Goal: Transaction & Acquisition: Purchase product/service

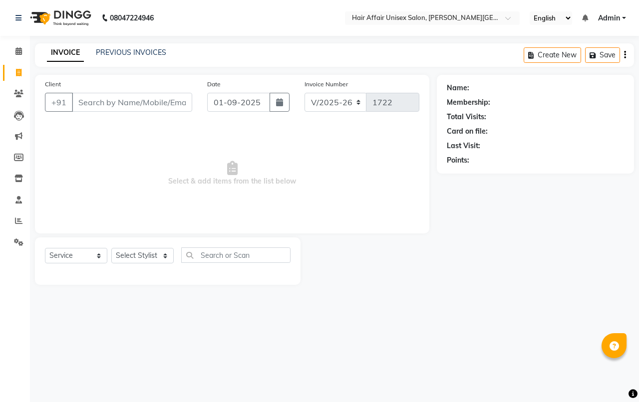
select select "6225"
select select "service"
click at [161, 257] on select "Select Stylist [PERSON_NAME] kajal Kunal [PERSON_NAME] [PERSON_NAME] [PERSON_NA…" at bounding box center [142, 255] width 62 height 15
select select "45995"
click at [111, 248] on select "Select Stylist [PERSON_NAME] kajal Kunal [PERSON_NAME] [PERSON_NAME] [PERSON_NA…" at bounding box center [142, 255] width 62 height 15
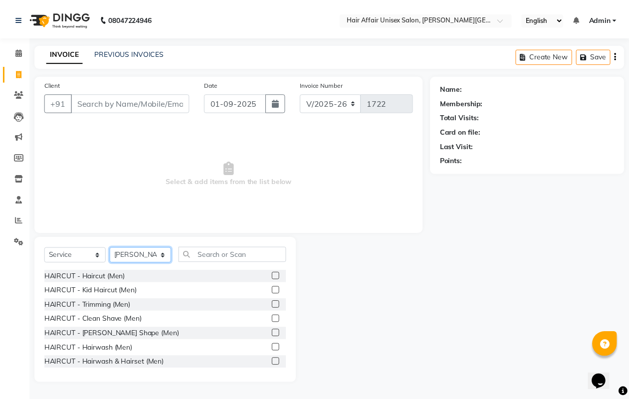
scroll to position [62, 0]
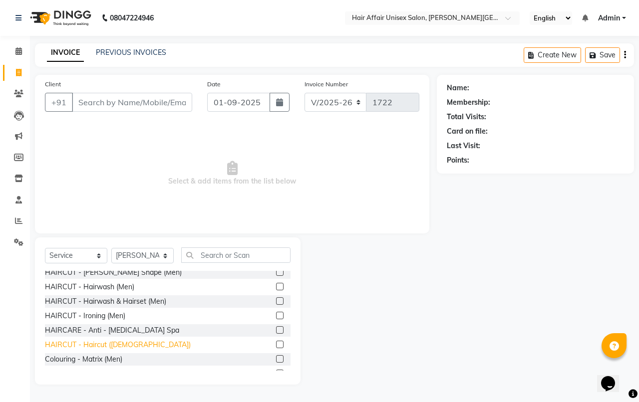
click at [133, 344] on div "HAIRCUT - Haircut ([DEMOGRAPHIC_DATA])" at bounding box center [118, 345] width 146 height 10
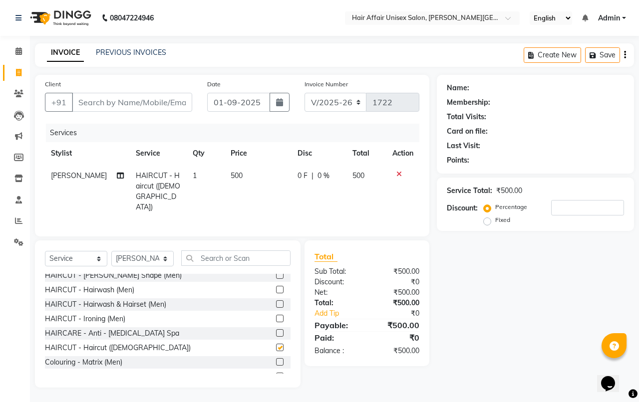
checkbox input "false"
drag, startPoint x: 169, startPoint y: 252, endPoint x: 161, endPoint y: 260, distance: 11.6
click at [161, 260] on select "Select Stylist [PERSON_NAME] kajal Kunal [PERSON_NAME] [PERSON_NAME] [PERSON_NA…" at bounding box center [142, 258] width 62 height 15
select select "46443"
click at [111, 251] on select "Select Stylist [PERSON_NAME] kajal Kunal [PERSON_NAME] [PERSON_NAME] [PERSON_NA…" at bounding box center [142, 258] width 62 height 15
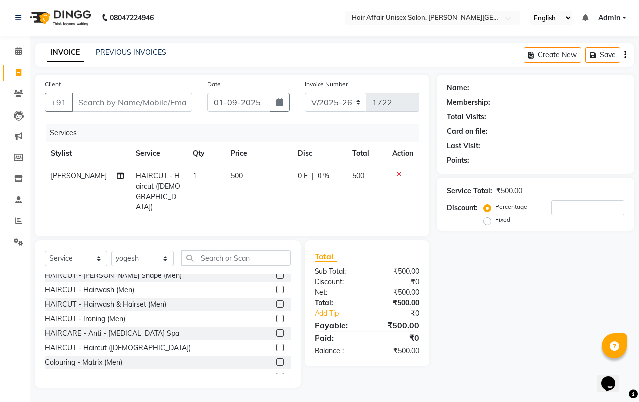
click at [115, 350] on div "HAIRCUT - Haircut ([DEMOGRAPHIC_DATA])" at bounding box center [167, 348] width 245 height 12
click at [116, 346] on div "HAIRCUT - Haircut ([DEMOGRAPHIC_DATA])" at bounding box center [118, 348] width 146 height 10
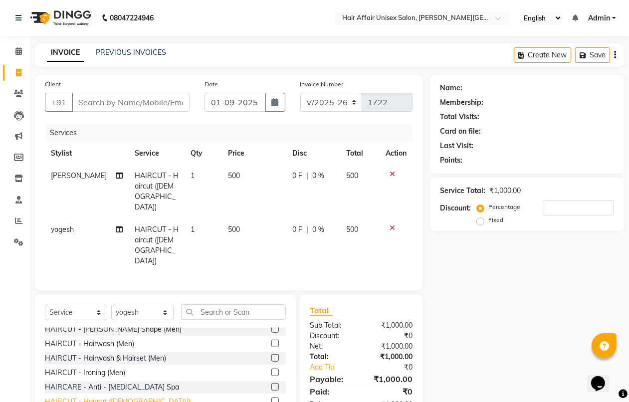
click at [121, 397] on div "HAIRCUT - Haircut ([DEMOGRAPHIC_DATA])" at bounding box center [118, 402] width 146 height 10
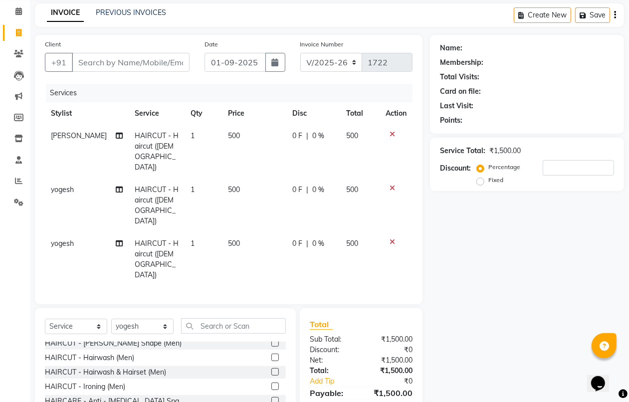
scroll to position [86, 0]
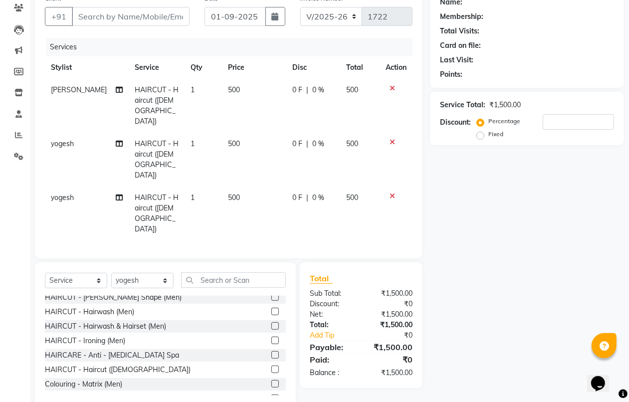
click at [135, 364] on div "HAIRCUT - Haircut ([DEMOGRAPHIC_DATA])" at bounding box center [165, 370] width 241 height 12
click at [133, 365] on div "HAIRCUT - Haircut ([DEMOGRAPHIC_DATA])" at bounding box center [118, 370] width 146 height 10
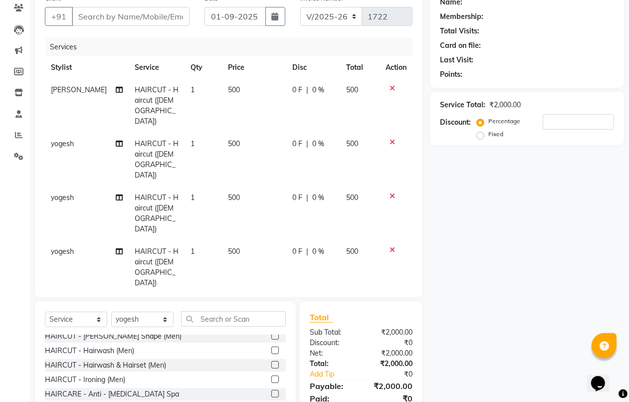
checkbox input "false"
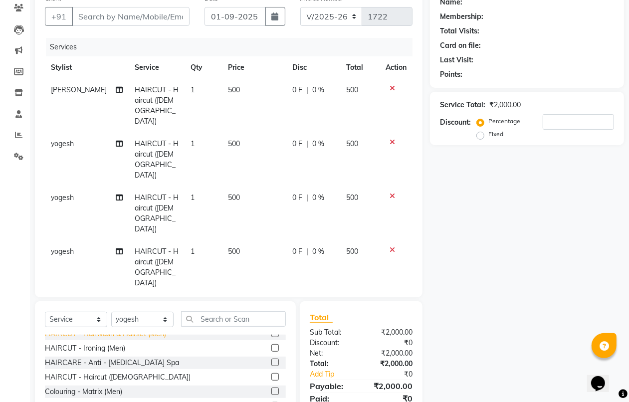
scroll to position [0, 0]
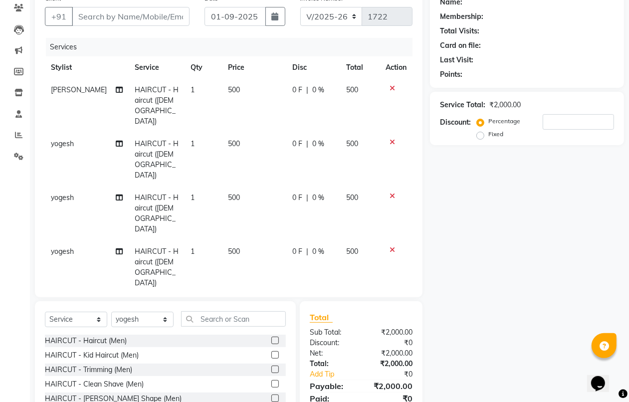
click at [390, 246] on icon at bounding box center [392, 249] width 5 height 7
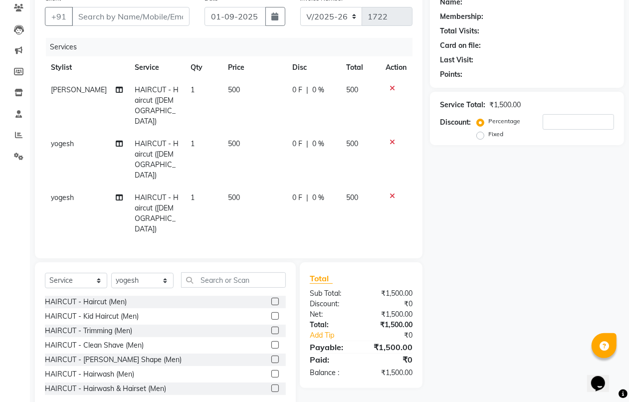
click at [392, 193] on icon at bounding box center [392, 196] width 5 height 7
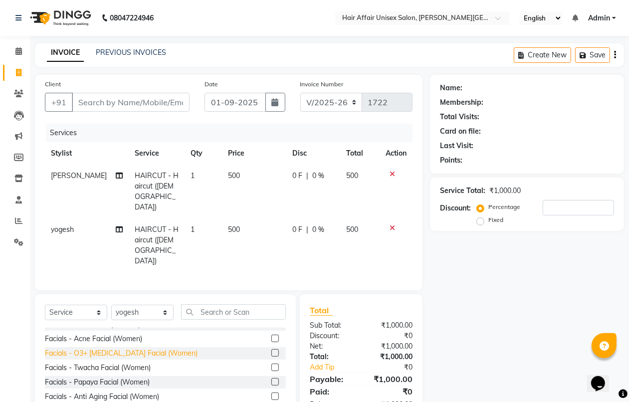
scroll to position [873, 0]
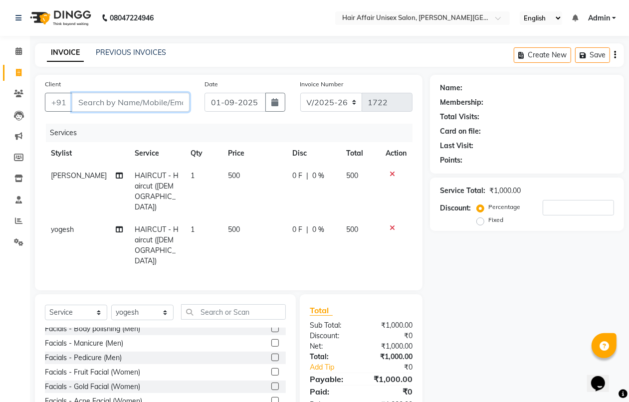
click at [73, 100] on input "Client" at bounding box center [131, 102] width 118 height 19
type input "1"
type input "0"
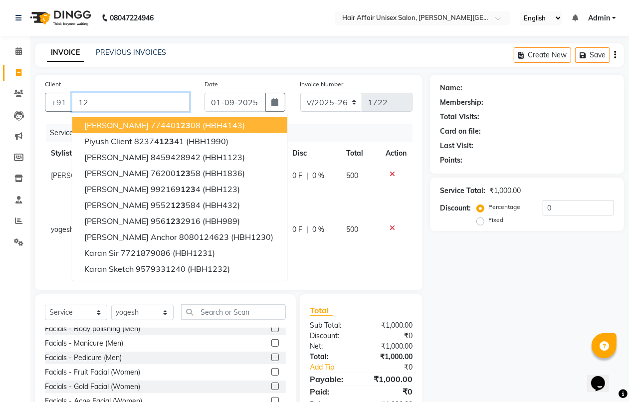
type input "1"
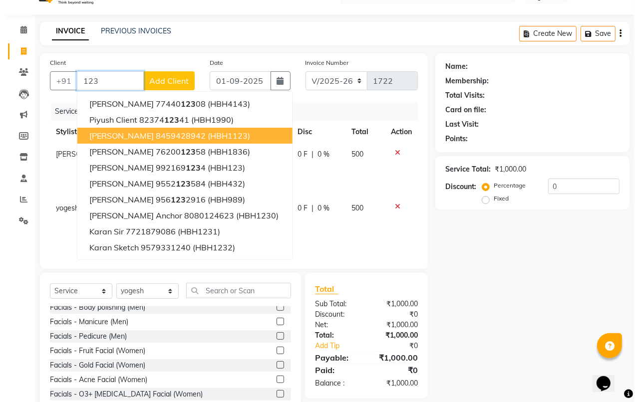
scroll to position [42, 0]
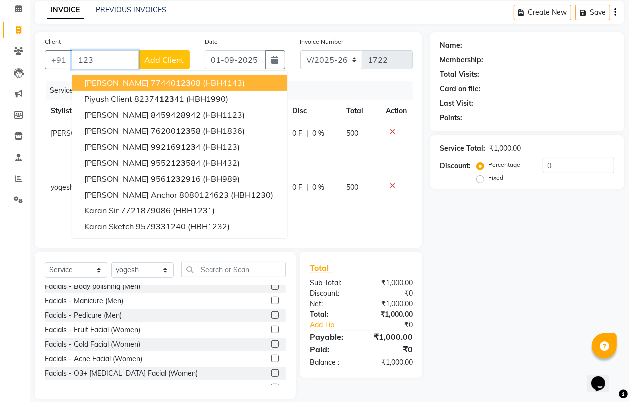
click at [93, 61] on input "123" at bounding box center [105, 59] width 67 height 19
type input "1"
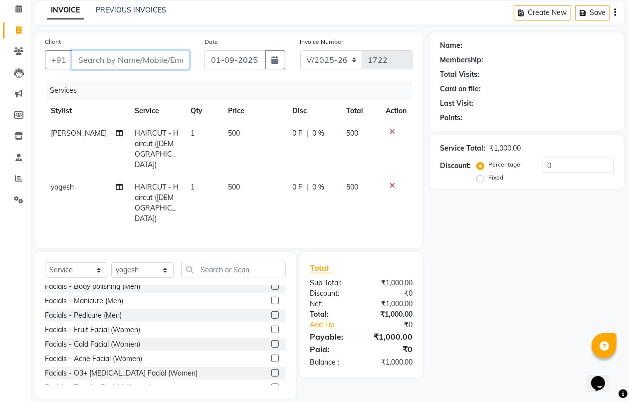
click at [73, 58] on input "Client" at bounding box center [131, 59] width 118 height 19
type input "8"
type input "7875898917"
click at [143, 53] on button "Add Client" at bounding box center [163, 59] width 51 height 19
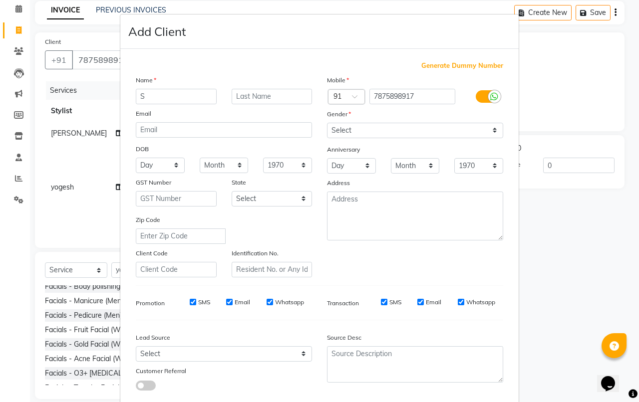
click at [141, 93] on input "S" at bounding box center [176, 96] width 81 height 15
type input "Sheetal"
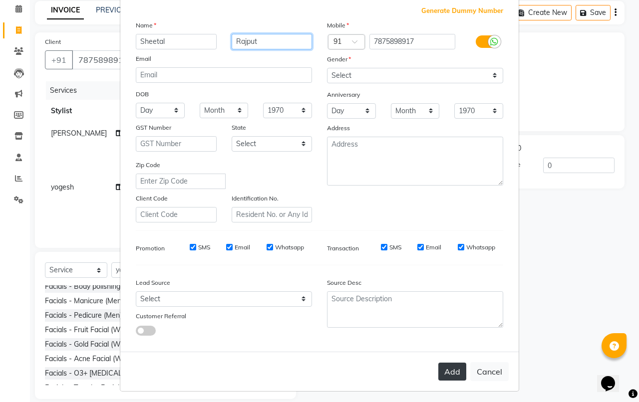
type input "Rajput"
click at [447, 365] on button "Add" at bounding box center [452, 372] width 28 height 18
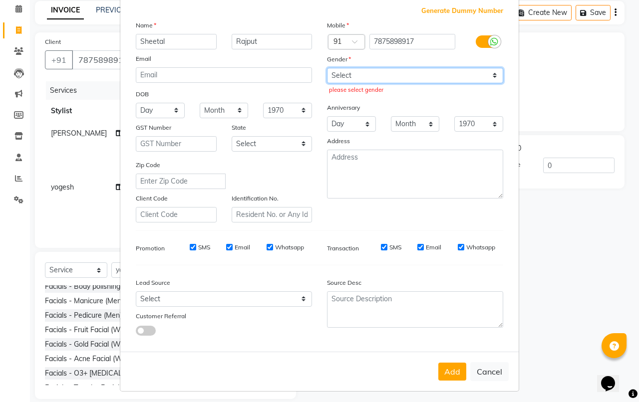
drag, startPoint x: 353, startPoint y: 68, endPoint x: 350, endPoint y: 78, distance: 10.3
click at [350, 78] on select "Select [DEMOGRAPHIC_DATA] [DEMOGRAPHIC_DATA] Other Prefer Not To Say" at bounding box center [415, 75] width 176 height 15
select select "[DEMOGRAPHIC_DATA]"
click at [327, 68] on select "Select [DEMOGRAPHIC_DATA] [DEMOGRAPHIC_DATA] Other Prefer Not To Say" at bounding box center [415, 75] width 176 height 15
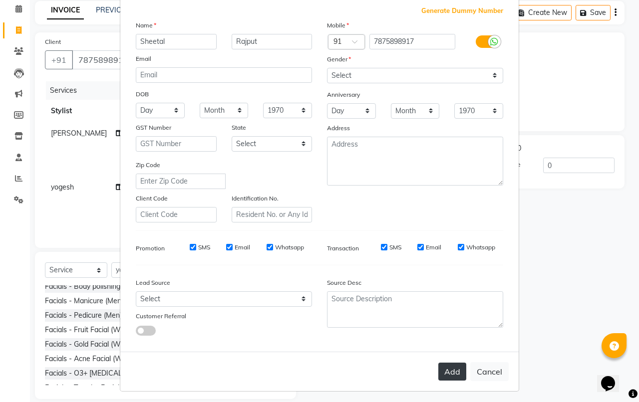
click at [438, 363] on button "Add" at bounding box center [452, 372] width 28 height 18
select select
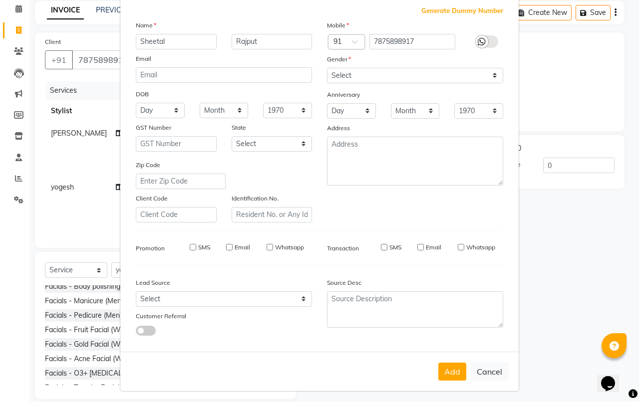
select select
checkbox input "false"
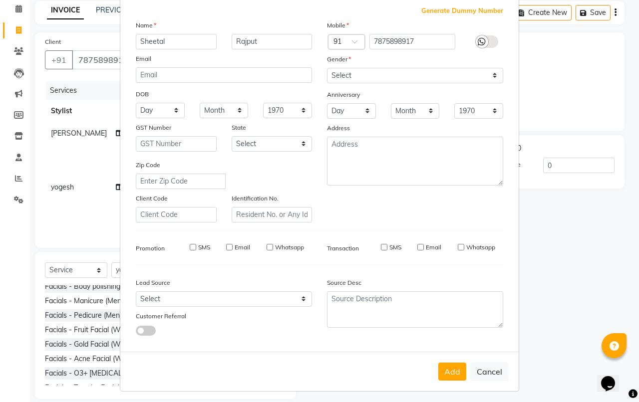
checkbox input "false"
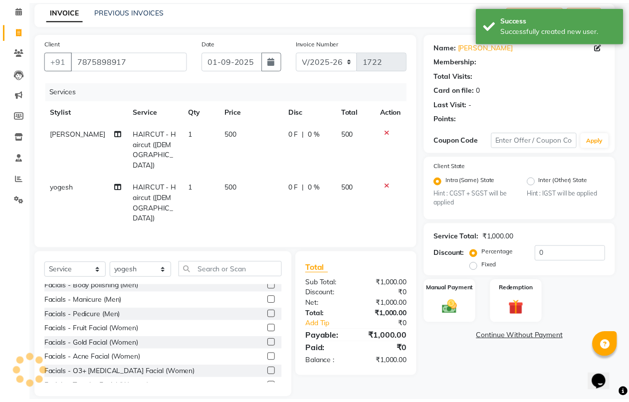
scroll to position [21, 0]
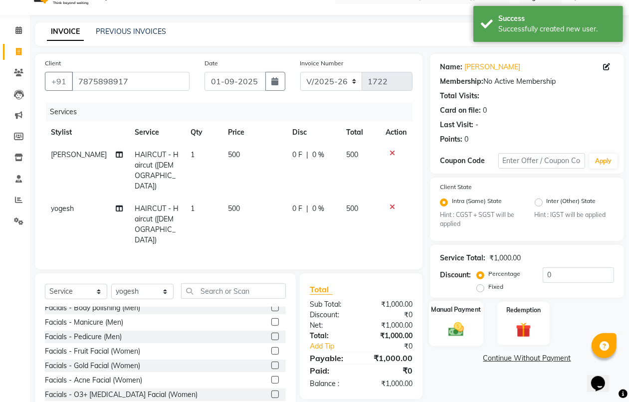
click at [470, 322] on div "Manual Payment" at bounding box center [456, 323] width 54 height 45
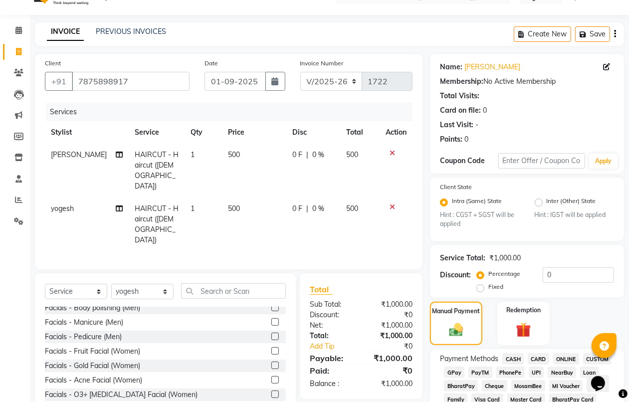
scroll to position [83, 0]
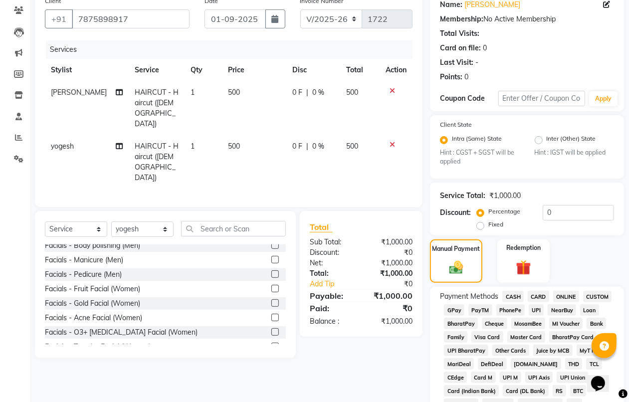
click at [513, 296] on span "CASH" at bounding box center [512, 296] width 21 height 11
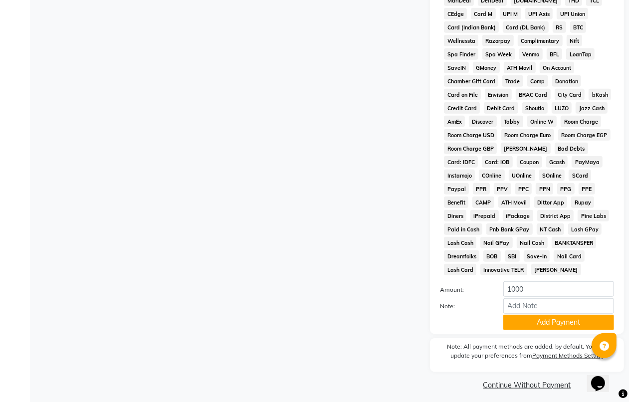
scroll to position [451, 0]
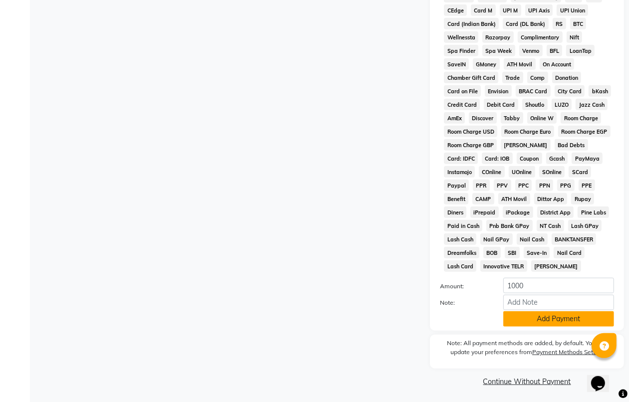
click at [509, 314] on button "Add Payment" at bounding box center [558, 318] width 111 height 15
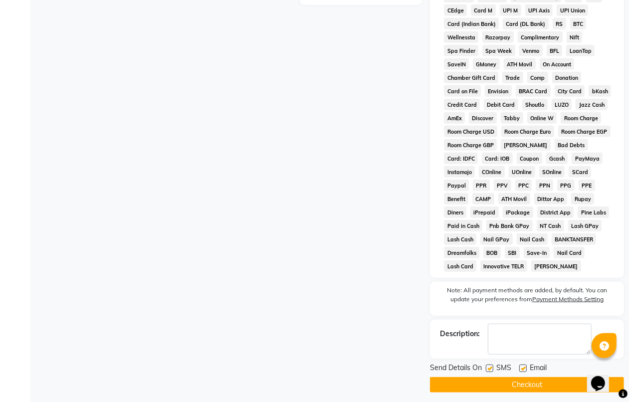
scroll to position [455, 0]
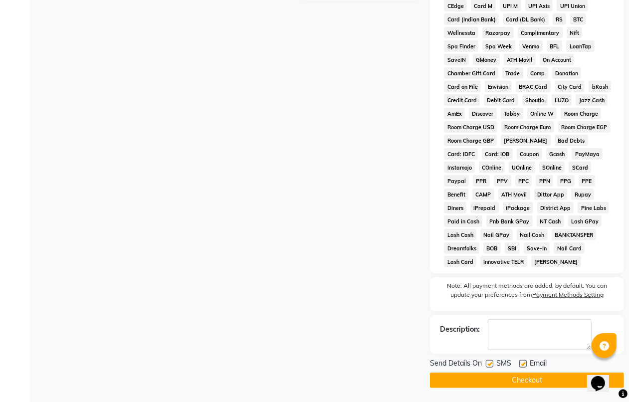
click at [522, 373] on button "Checkout" at bounding box center [527, 380] width 194 height 15
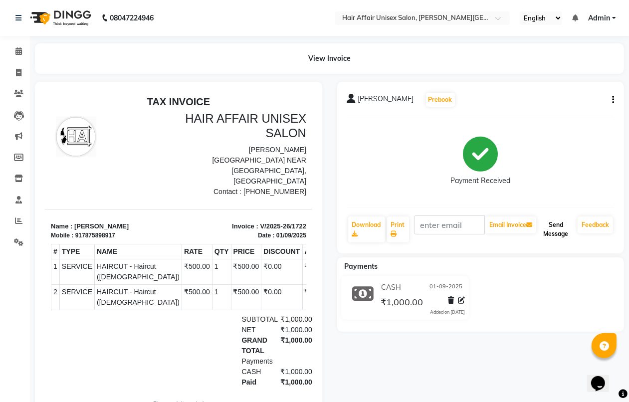
click at [555, 217] on button "Send Message" at bounding box center [555, 230] width 35 height 26
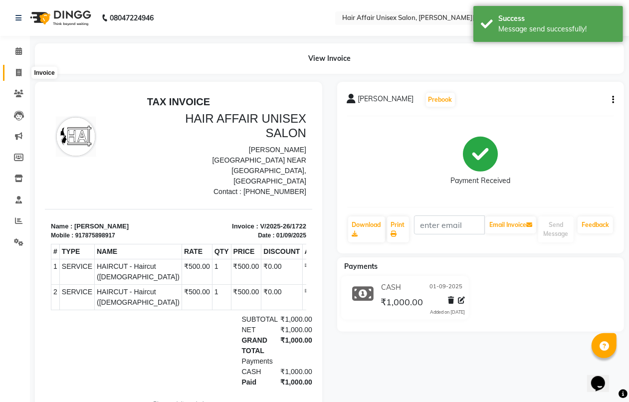
click at [17, 72] on icon at bounding box center [18, 72] width 5 height 7
select select "service"
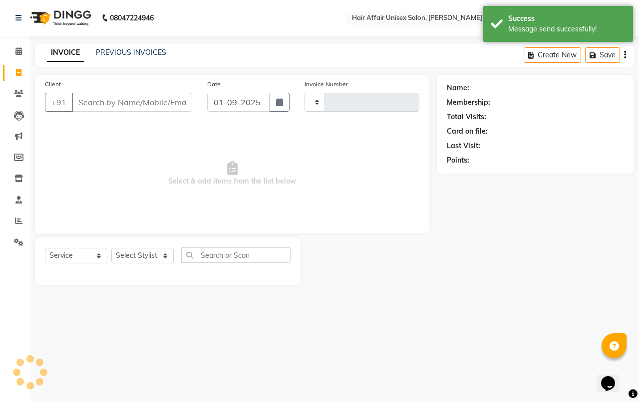
type input "1723"
select select "6225"
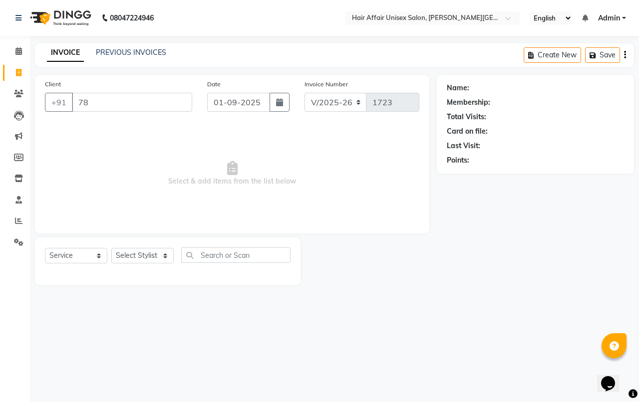
type input "7"
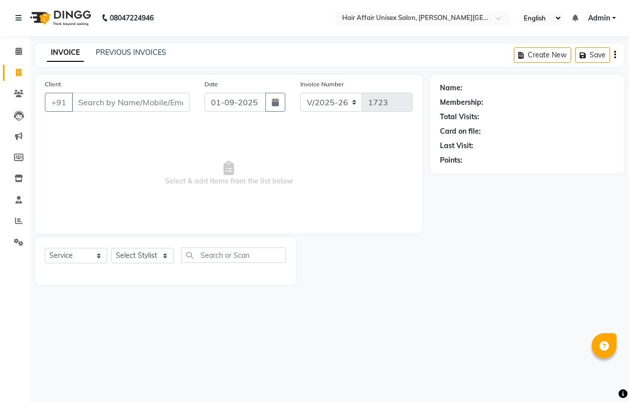
select select "6225"
select select "service"
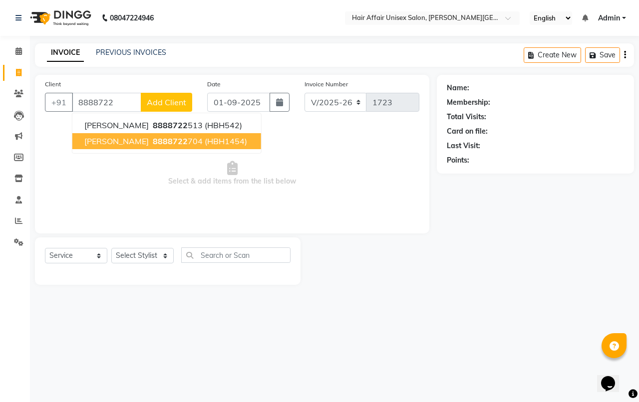
click at [106, 141] on span "Malti Valvi" at bounding box center [116, 141] width 64 height 10
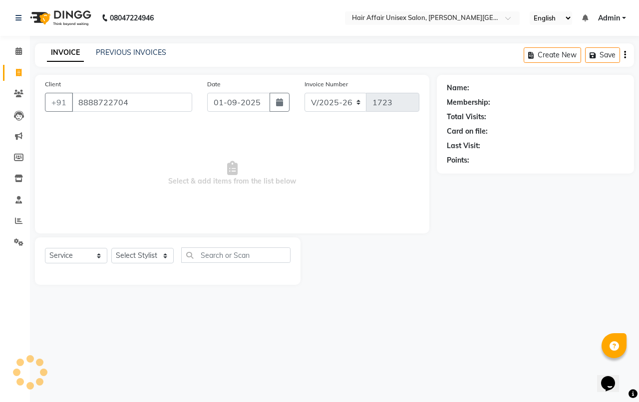
type input "8888722704"
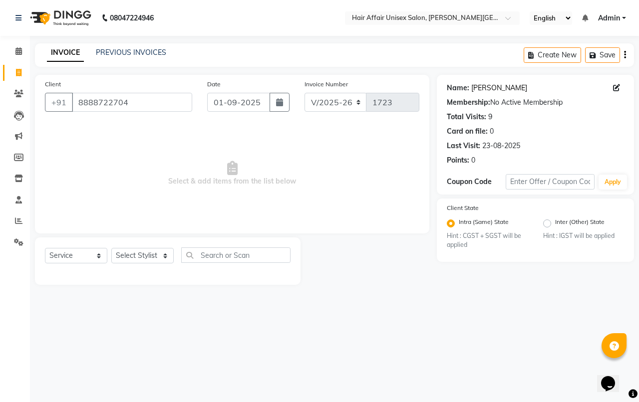
click at [500, 86] on link "Malti Valvi" at bounding box center [499, 88] width 56 height 10
click at [146, 255] on select "Select Stylist [PERSON_NAME] kajal Kunal [PERSON_NAME] [PERSON_NAME] [PERSON_NA…" at bounding box center [142, 255] width 62 height 15
select select "46443"
click at [111, 248] on select "Select Stylist [PERSON_NAME] kajal Kunal [PERSON_NAME] [PERSON_NAME] [PERSON_NA…" at bounding box center [142, 255] width 62 height 15
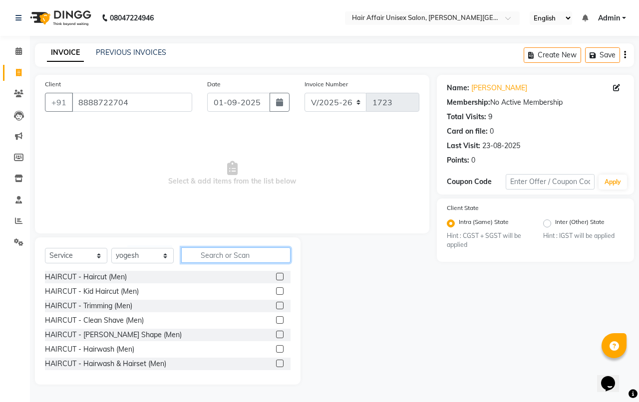
click at [232, 252] on input "text" at bounding box center [235, 254] width 109 height 15
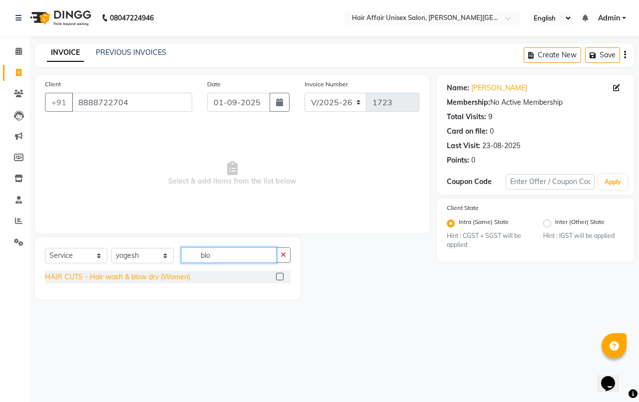
type input "blo"
click at [112, 273] on div "HAIR CUTS - Hair wash & blow dry (Women)" at bounding box center [117, 277] width 145 height 10
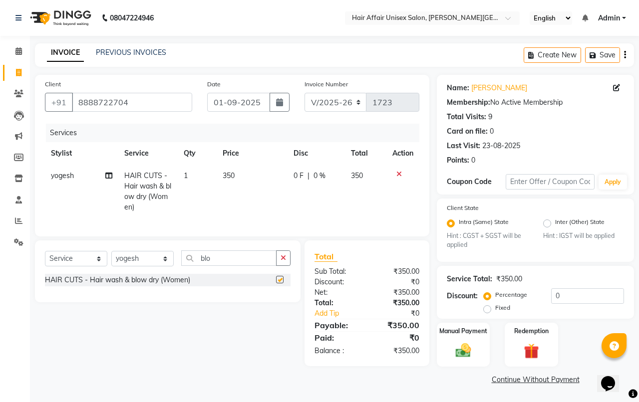
checkbox input "false"
click at [452, 347] on img at bounding box center [463, 351] width 26 height 18
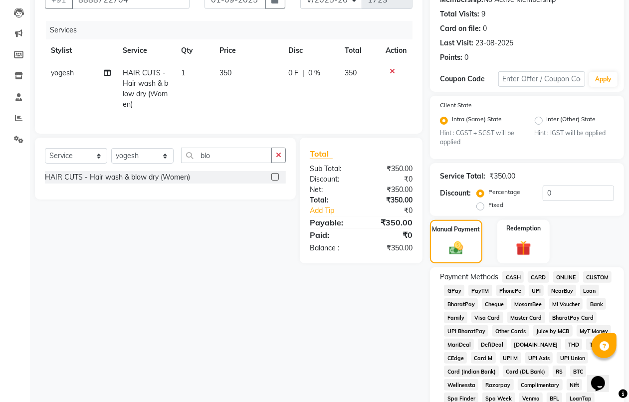
scroll to position [125, 0]
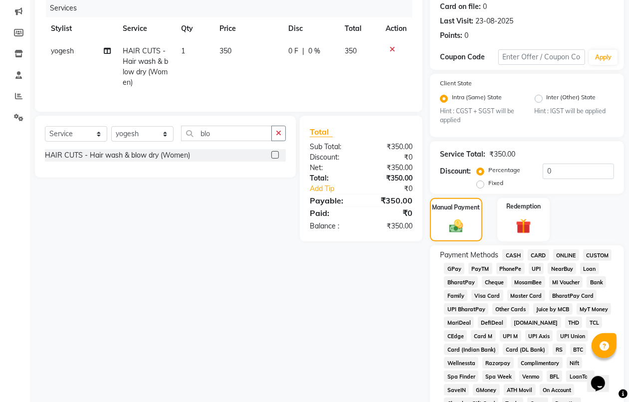
click at [512, 271] on span "PhonePe" at bounding box center [510, 268] width 28 height 11
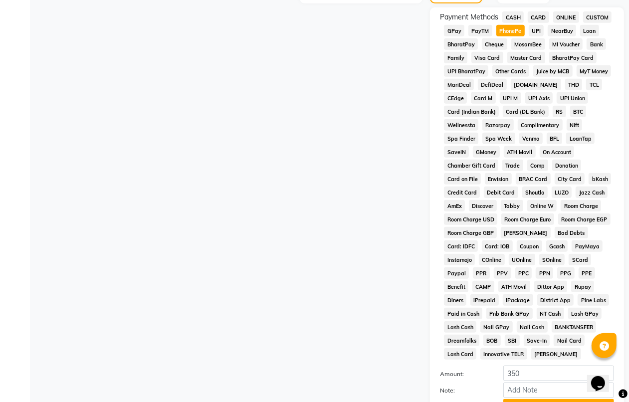
scroll to position [437, 0]
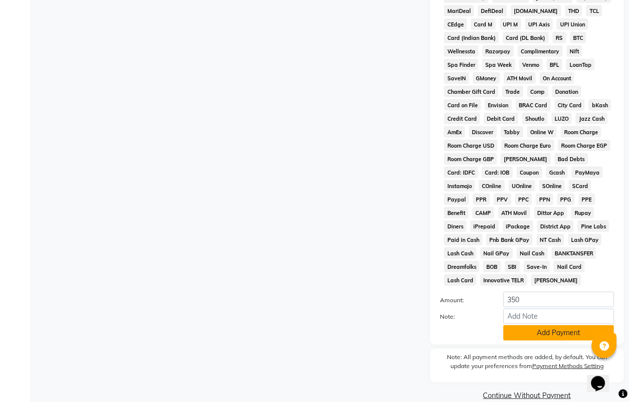
click at [559, 327] on button "Add Payment" at bounding box center [558, 332] width 111 height 15
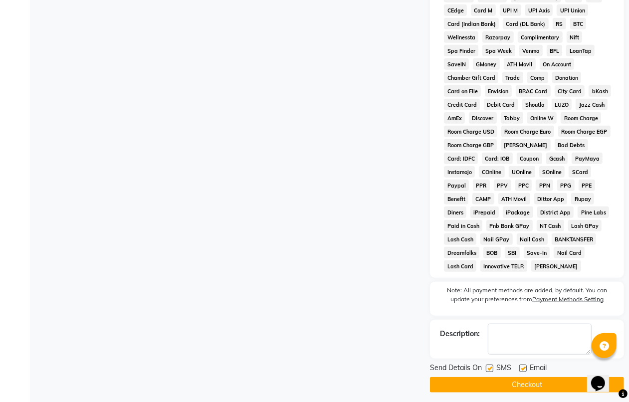
scroll to position [455, 0]
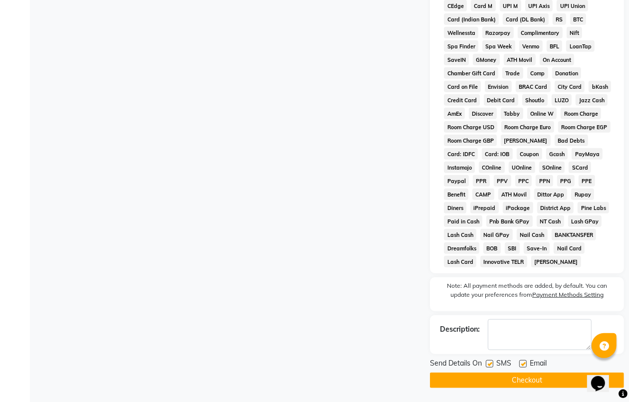
click at [510, 377] on button "Checkout" at bounding box center [527, 380] width 194 height 15
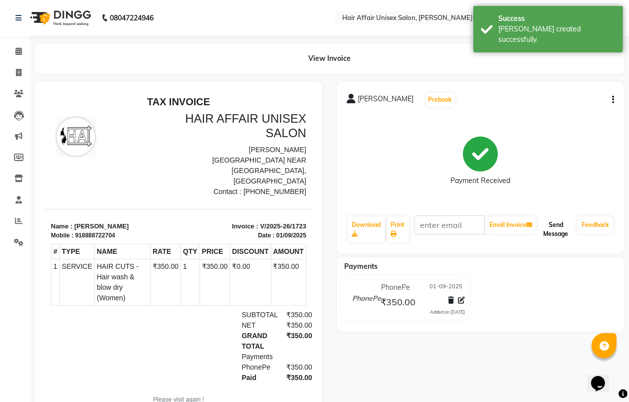
click at [554, 226] on button "Send Message" at bounding box center [555, 230] width 35 height 26
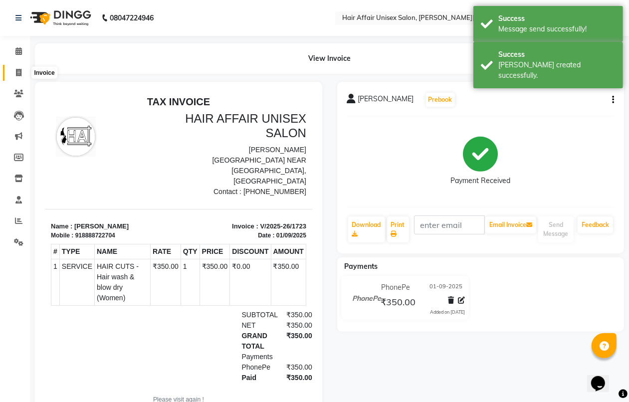
click at [21, 72] on icon at bounding box center [18, 72] width 5 height 7
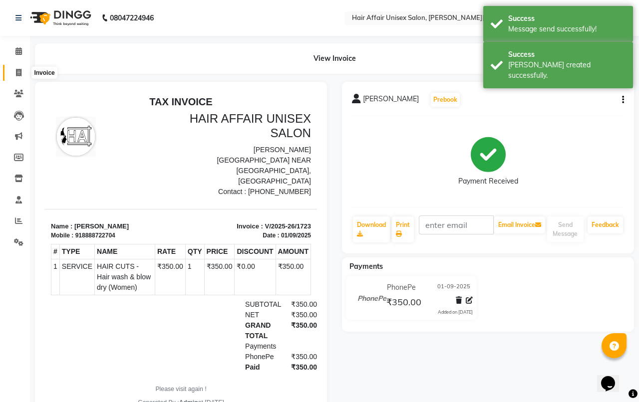
select select "service"
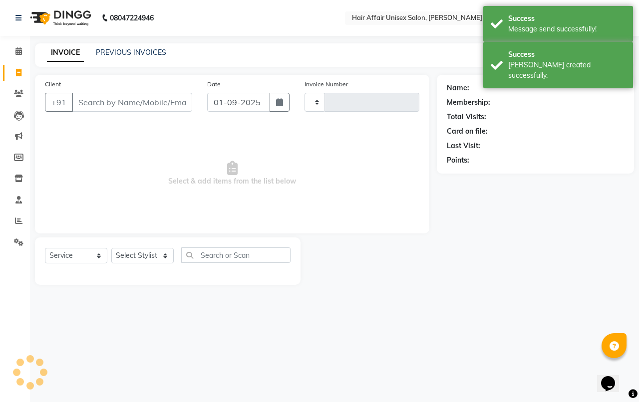
type input "1724"
select select "6225"
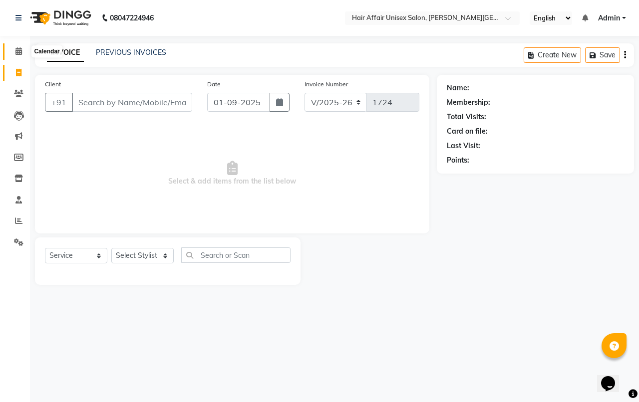
click at [16, 51] on icon at bounding box center [18, 50] width 6 height 7
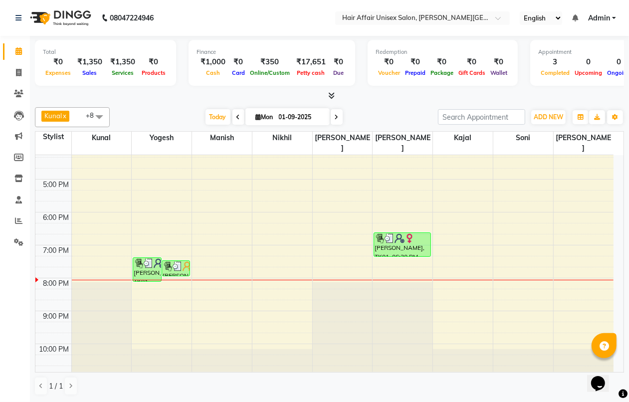
scroll to position [0, 0]
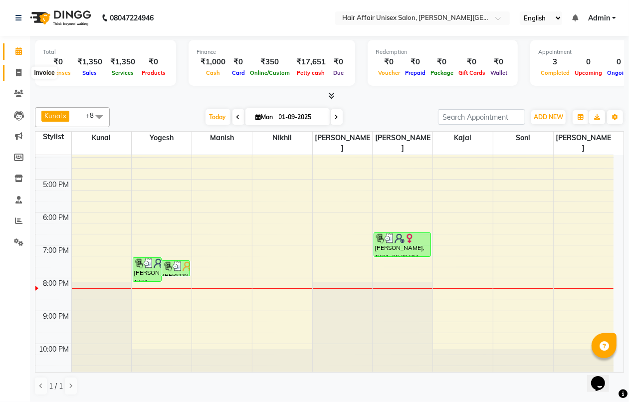
click at [16, 71] on icon at bounding box center [18, 72] width 5 height 7
select select "service"
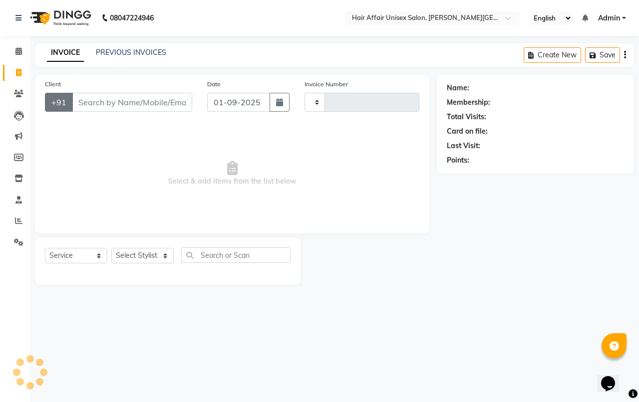
type input "1724"
select select "6225"
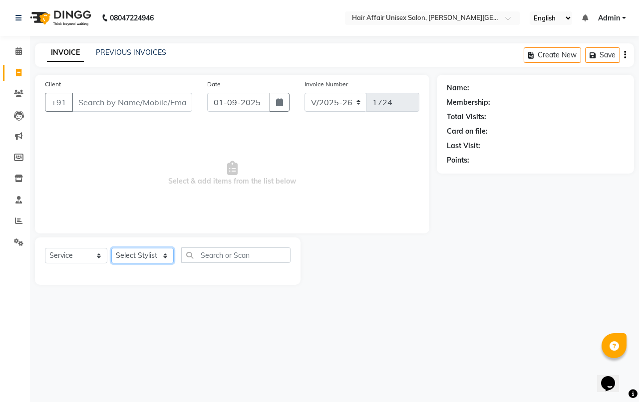
click at [165, 254] on select "Select Stylist [PERSON_NAME] kajal Kunal [PERSON_NAME] [PERSON_NAME] [PERSON_NA…" at bounding box center [142, 255] width 62 height 15
select select "66024"
click at [111, 248] on select "Select Stylist [PERSON_NAME] kajal Kunal [PERSON_NAME] [PERSON_NAME] [PERSON_NA…" at bounding box center [142, 255] width 62 height 15
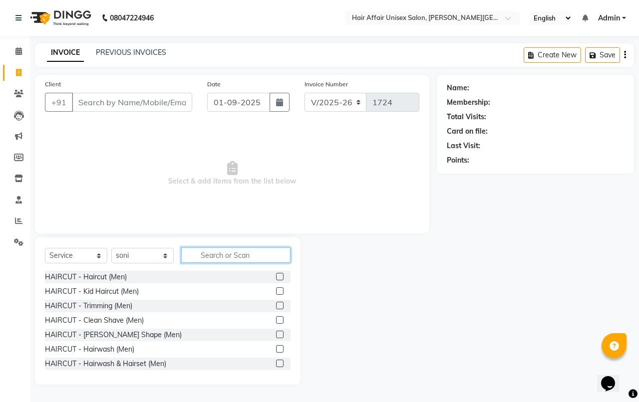
click at [205, 248] on input "text" at bounding box center [235, 254] width 109 height 15
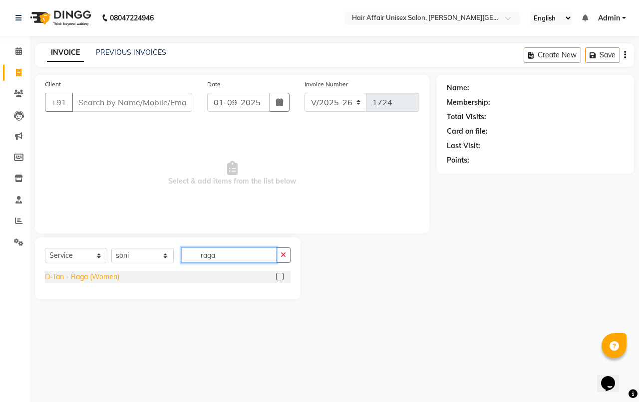
type input "raga"
click at [50, 275] on div "D-Tan - Raga (Women)" at bounding box center [82, 277] width 74 height 10
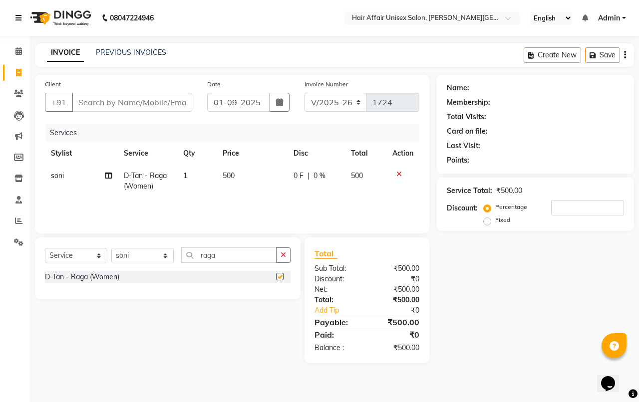
checkbox input "false"
click at [79, 103] on input "Client" at bounding box center [132, 102] width 120 height 19
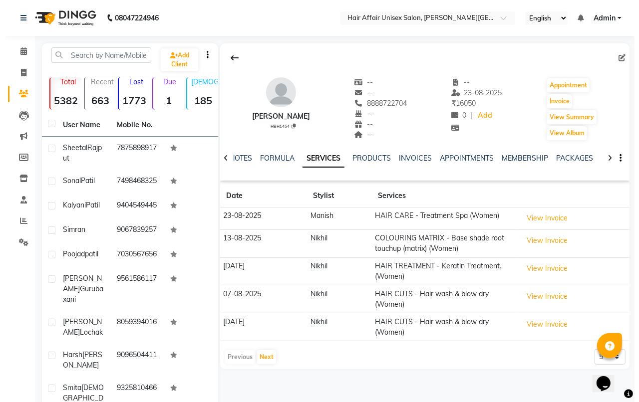
scroll to position [62, 0]
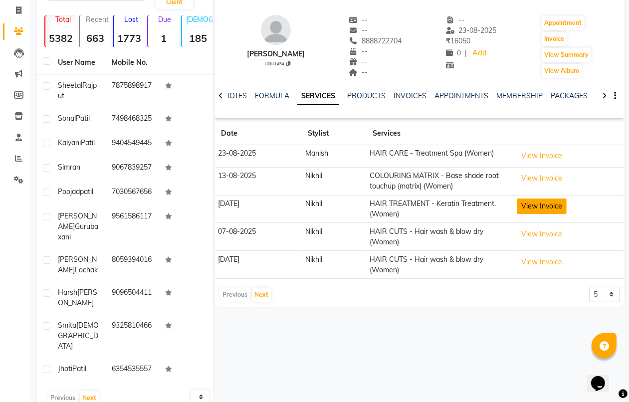
click at [540, 206] on button "View Invoice" at bounding box center [542, 206] width 50 height 15
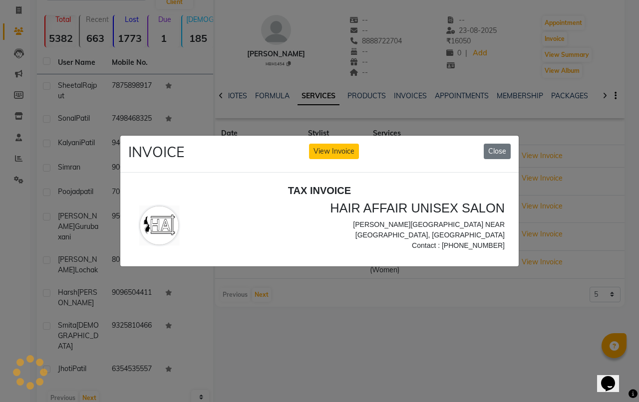
scroll to position [0, 0]
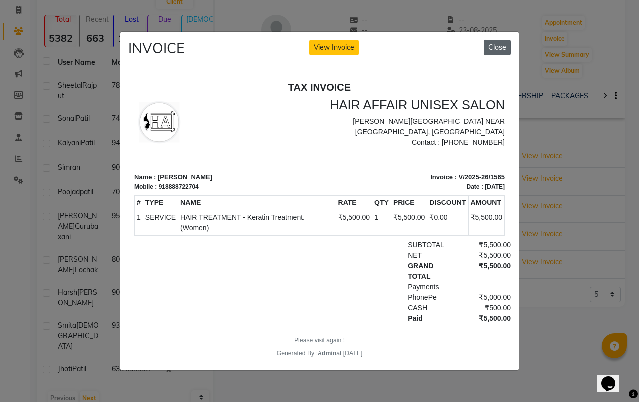
click at [502, 41] on button "Close" at bounding box center [496, 47] width 27 height 15
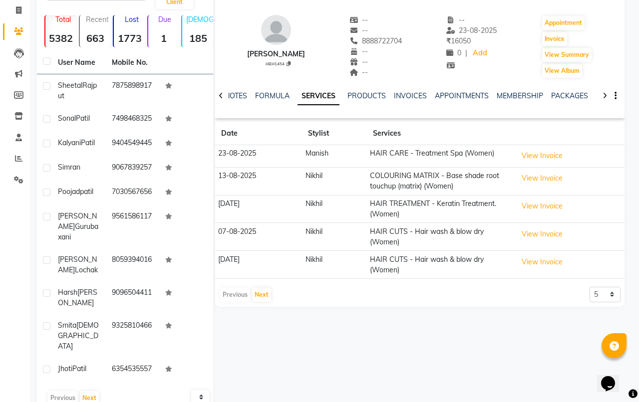
scroll to position [55, 0]
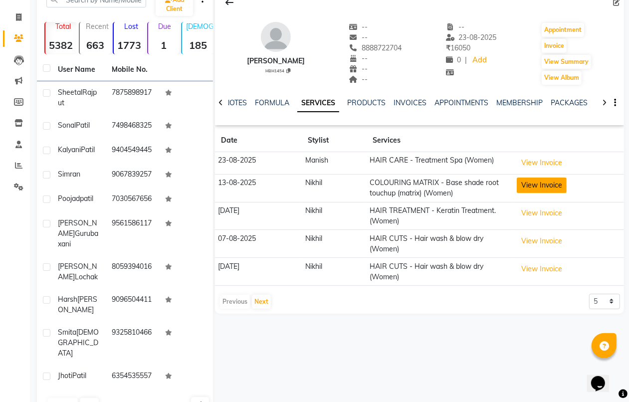
click at [529, 189] on button "View Invoice" at bounding box center [542, 185] width 50 height 15
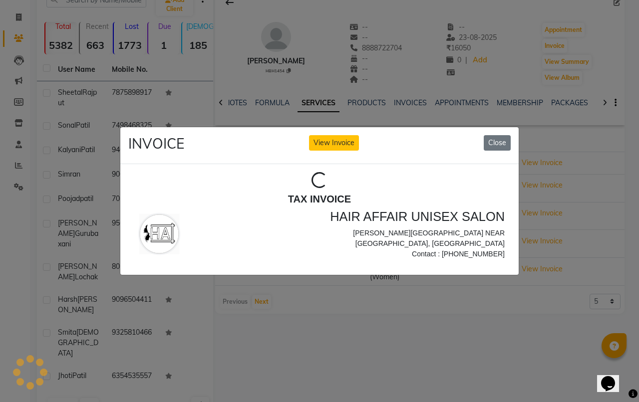
scroll to position [0, 0]
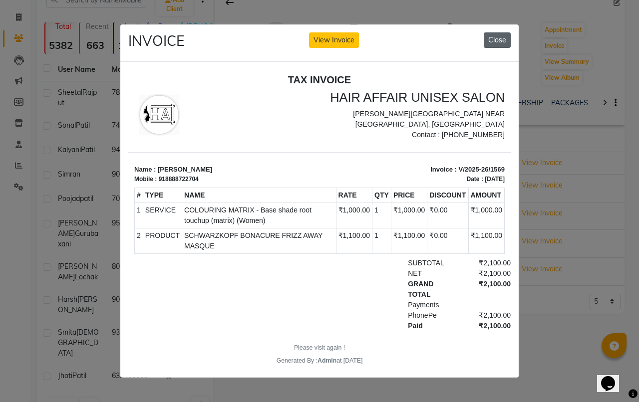
click at [499, 34] on button "Close" at bounding box center [496, 39] width 27 height 15
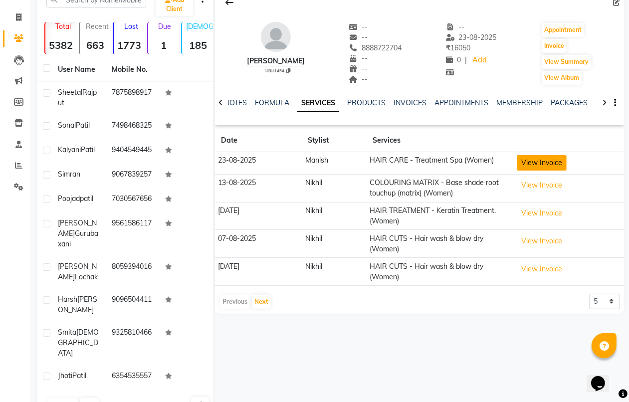
click at [542, 164] on button "View Invoice" at bounding box center [542, 162] width 50 height 15
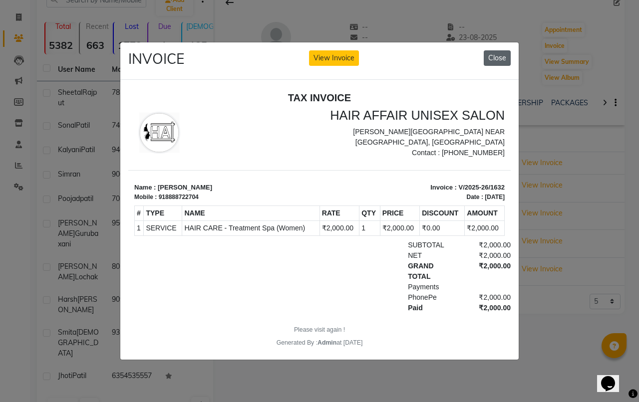
click at [497, 52] on button "Close" at bounding box center [496, 57] width 27 height 15
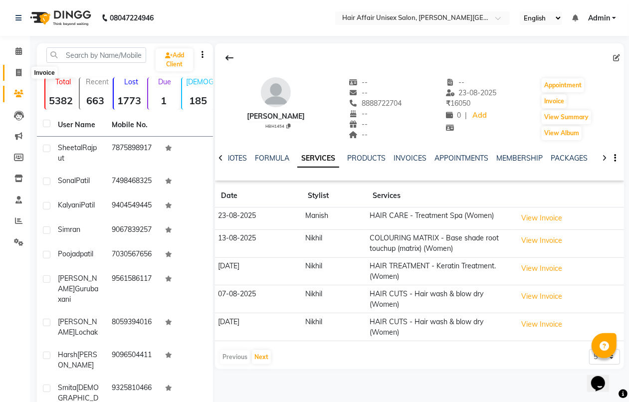
click at [16, 70] on icon at bounding box center [18, 72] width 5 height 7
select select "service"
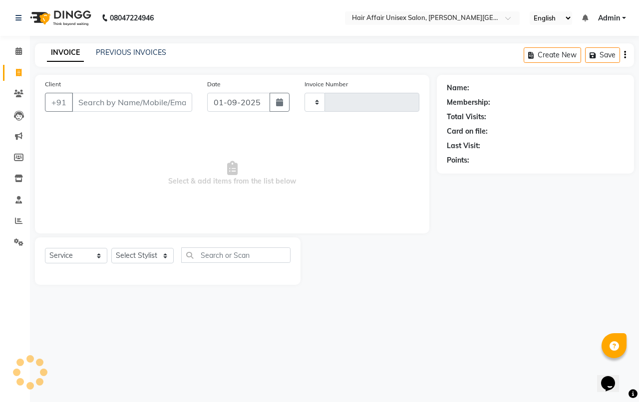
type input "1723"
select select "6225"
